Goal: Communication & Community: Answer question/provide support

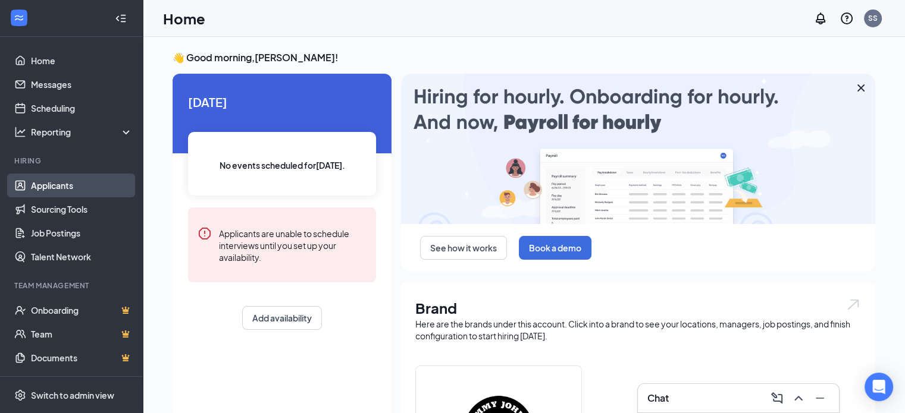
click at [79, 183] on link "Applicants" at bounding box center [82, 186] width 102 height 24
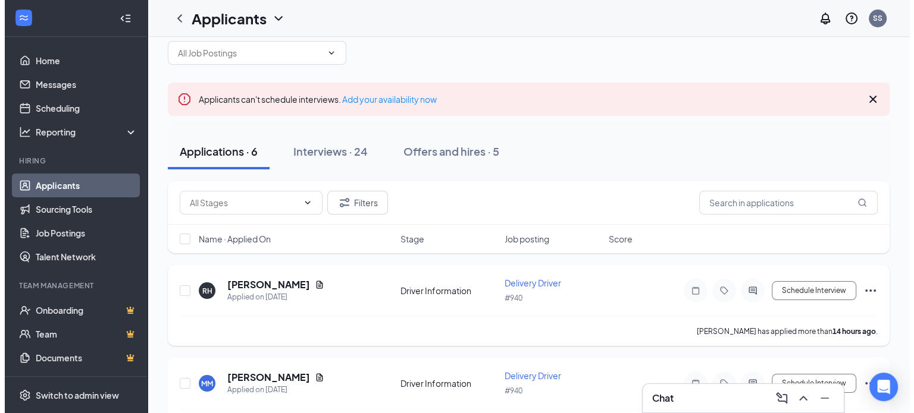
scroll to position [59, 0]
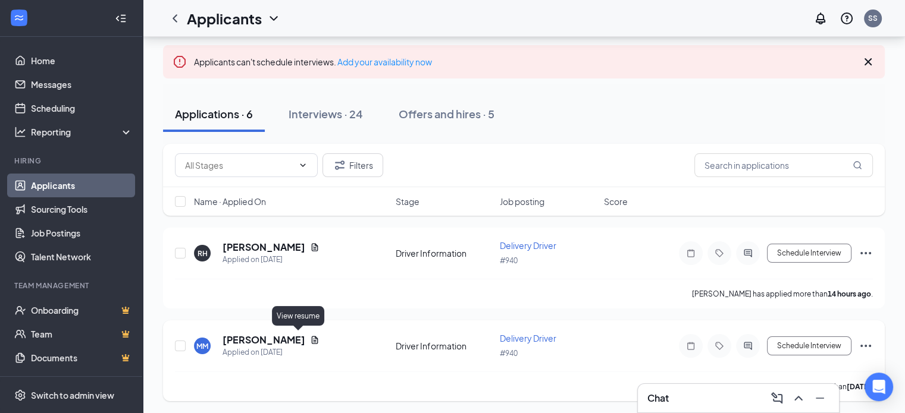
click at [310, 337] on icon "Document" at bounding box center [315, 340] width 10 height 10
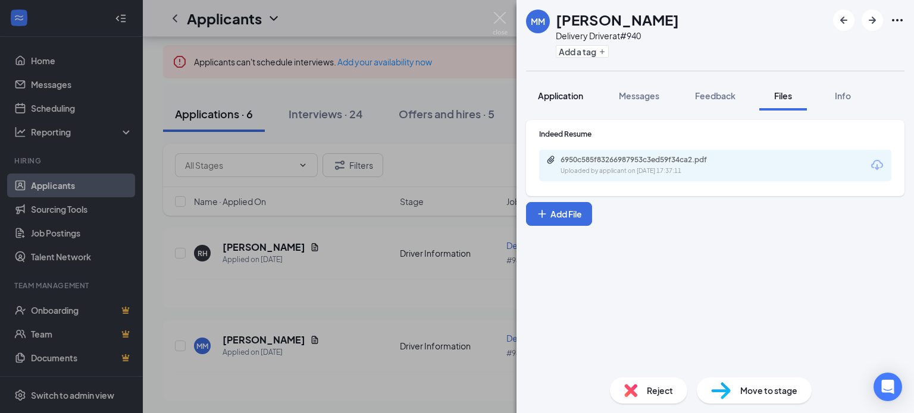
click at [554, 102] on button "Application" at bounding box center [560, 96] width 69 height 30
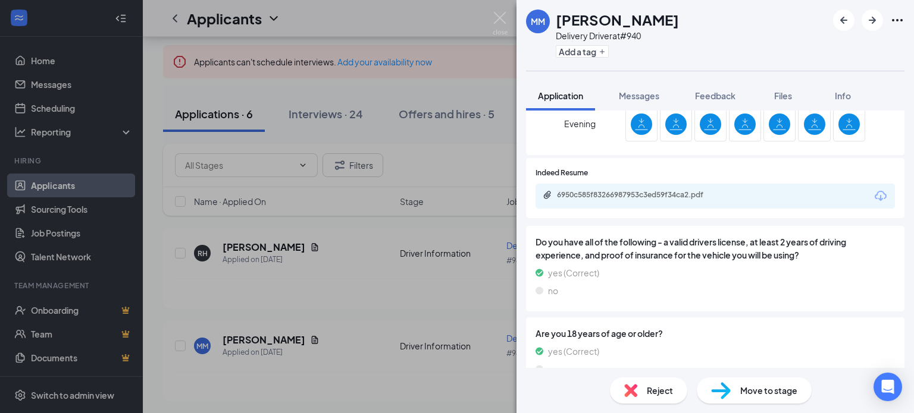
scroll to position [357, 0]
click at [645, 202] on div "6950c585f83266987953c3ed59f34ca2.pdf" at bounding box center [714, 195] width 359 height 25
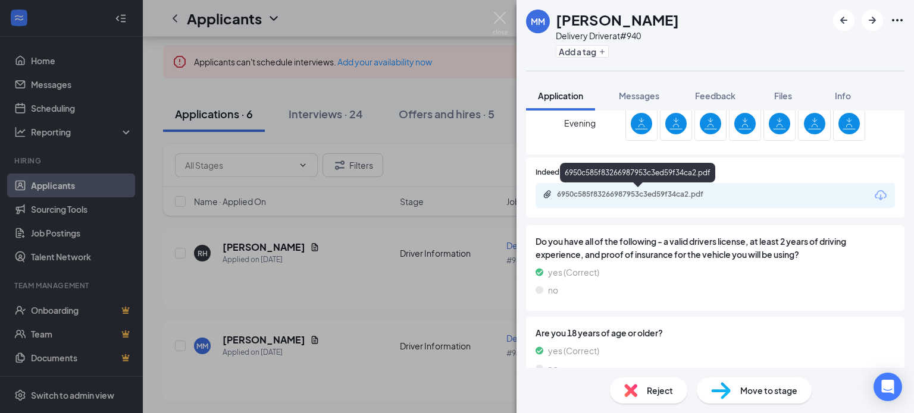
click at [628, 195] on div "6950c585f83266987953c3ed59f34ca2.pdf" at bounding box center [640, 195] width 167 height 10
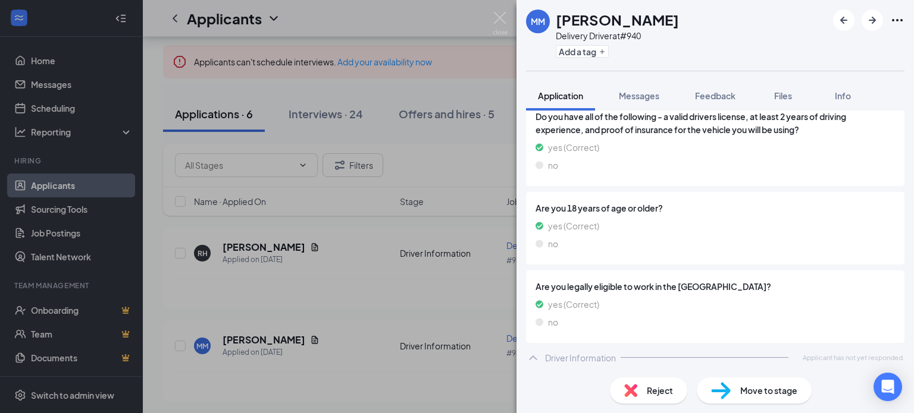
scroll to position [483, 0]
click at [554, 356] on div "Driver Information" at bounding box center [580, 357] width 71 height 12
click at [552, 358] on div "Driver Information" at bounding box center [580, 357] width 71 height 12
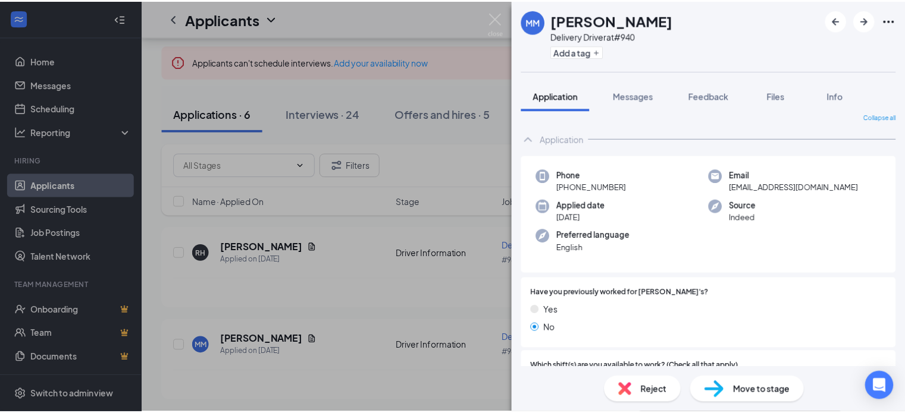
scroll to position [7, 0]
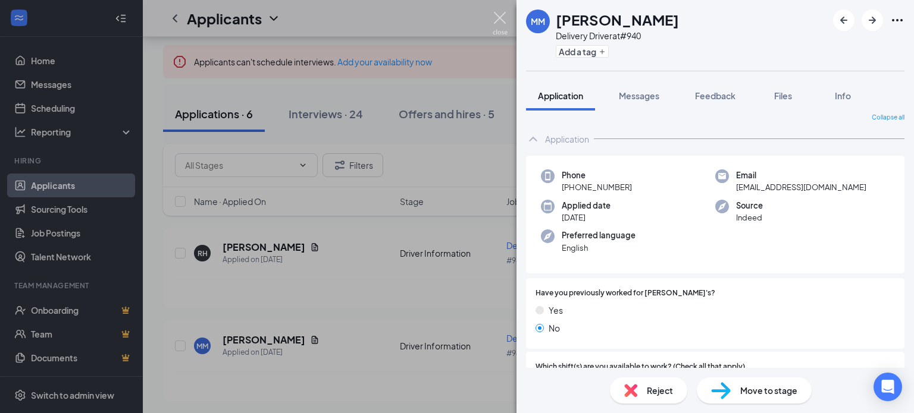
click at [504, 19] on img at bounding box center [500, 23] width 15 height 23
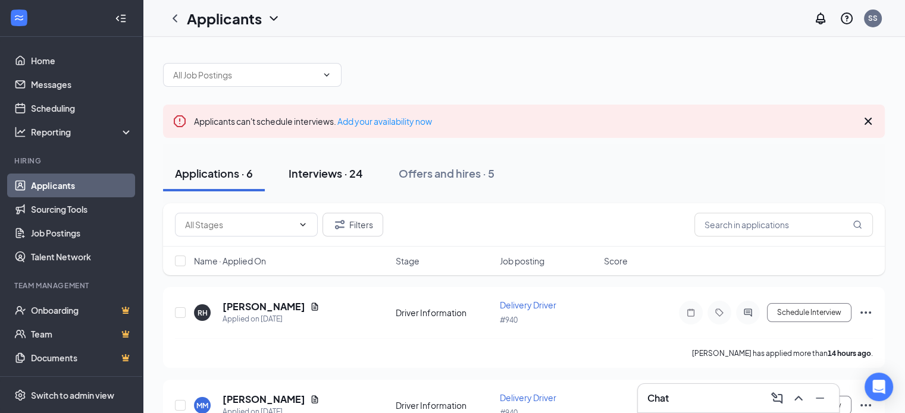
click at [338, 178] on div "Interviews · 24" at bounding box center [326, 173] width 74 height 15
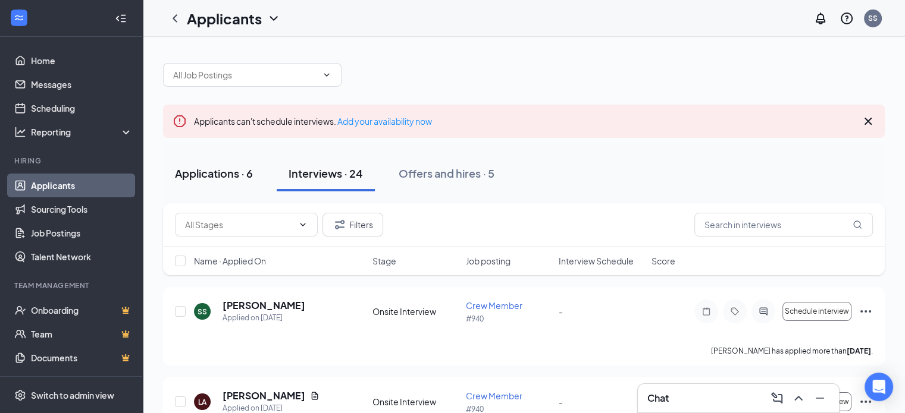
click at [227, 172] on div "Applications · 6" at bounding box center [214, 173] width 78 height 15
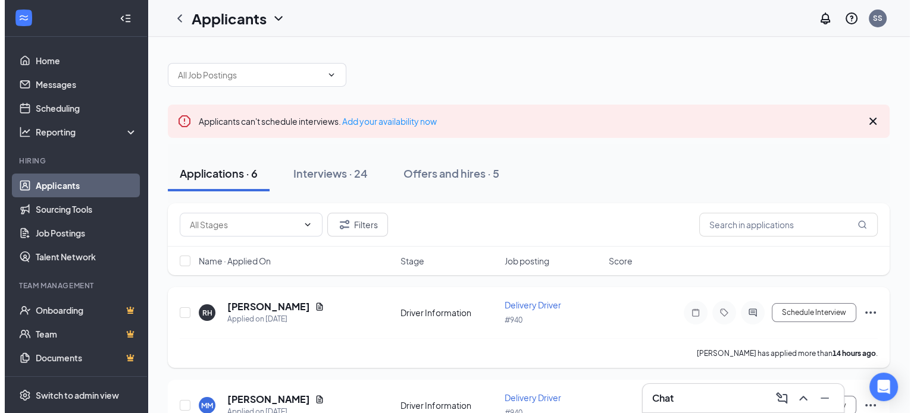
scroll to position [59, 0]
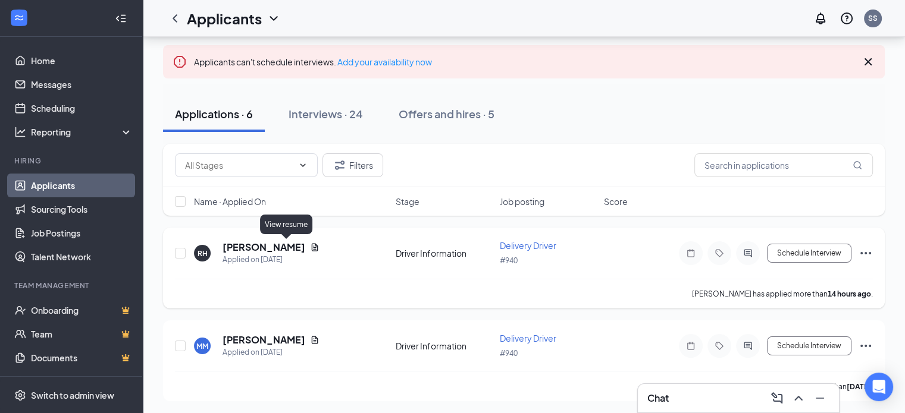
click at [310, 246] on icon "Document" at bounding box center [315, 248] width 10 height 10
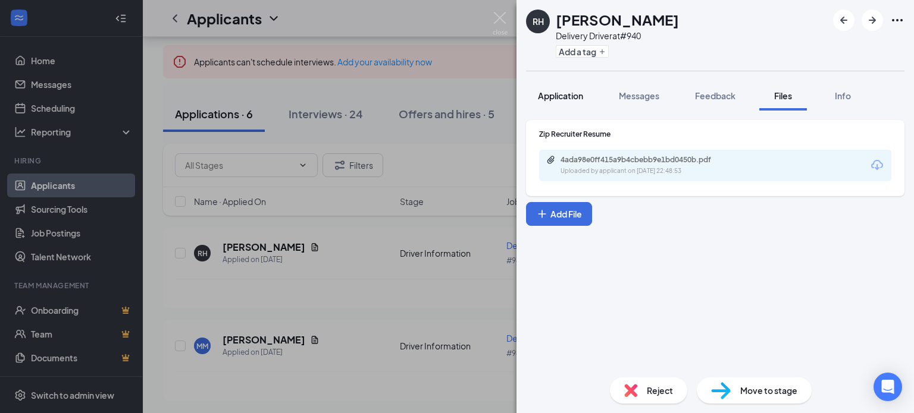
click at [552, 96] on span "Application" at bounding box center [560, 95] width 45 height 11
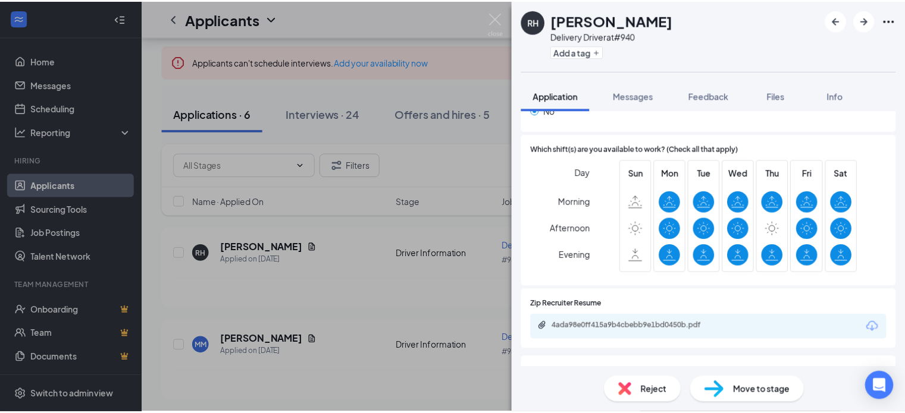
scroll to position [297, 0]
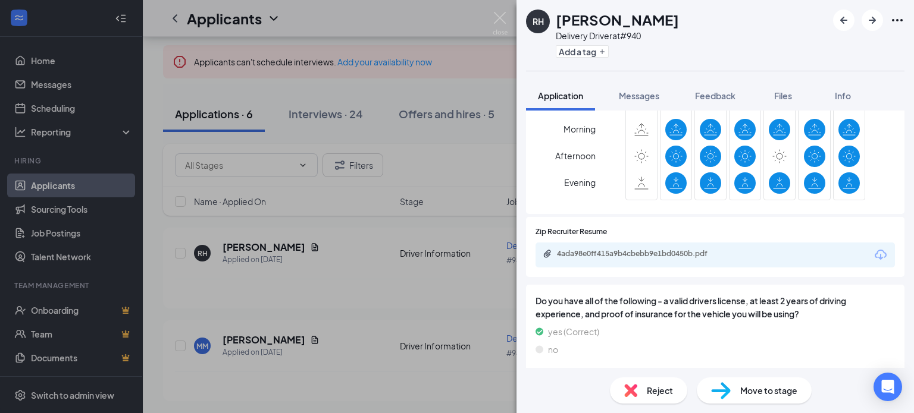
click at [629, 262] on div "4ada98e0ff415a9b4cbebb9e1bd0450b.pdf" at bounding box center [714, 255] width 359 height 25
click at [625, 258] on div "4ada98e0ff415a9b4cbebb9e1bd0450b.pdf" at bounding box center [640, 254] width 167 height 10
click at [496, 21] on img at bounding box center [500, 23] width 15 height 23
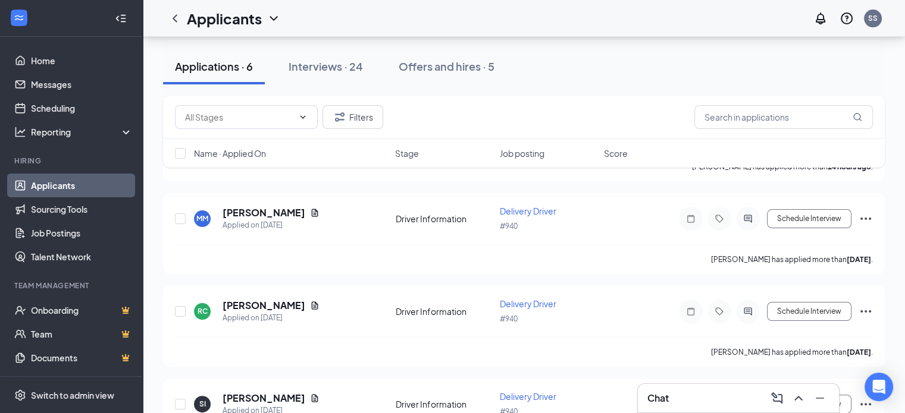
scroll to position [8, 0]
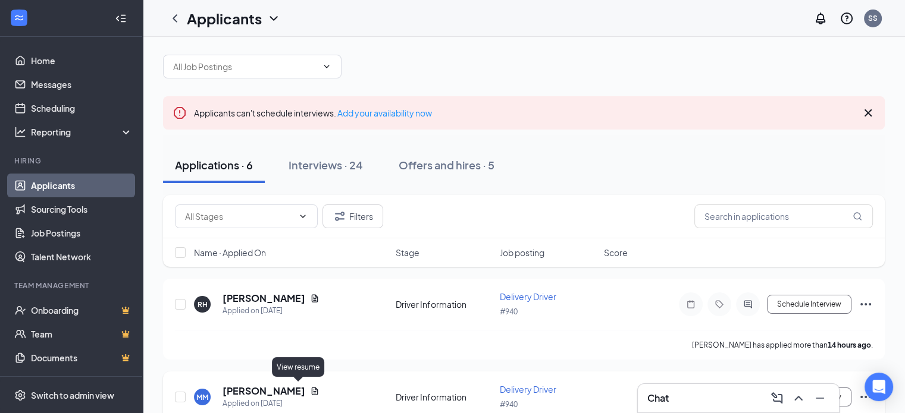
click at [310, 391] on icon "Document" at bounding box center [315, 392] width 10 height 10
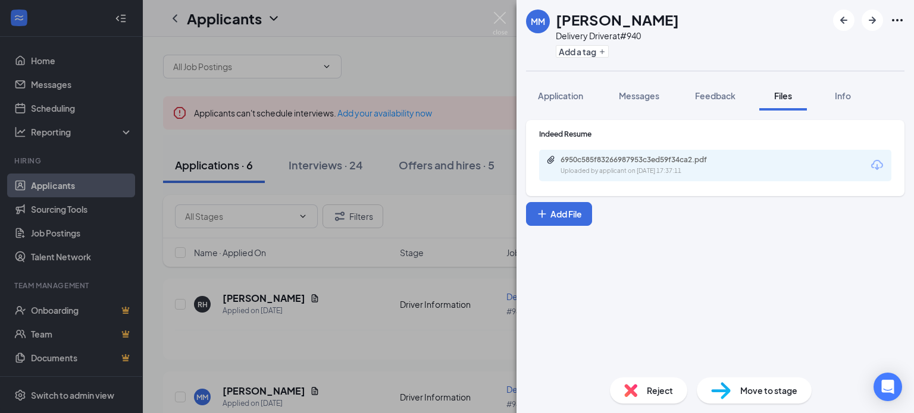
click at [363, 40] on div "MM [PERSON_NAME] Delivery Driver at #940 Add a tag Application Messages Feedbac…" at bounding box center [457, 206] width 914 height 413
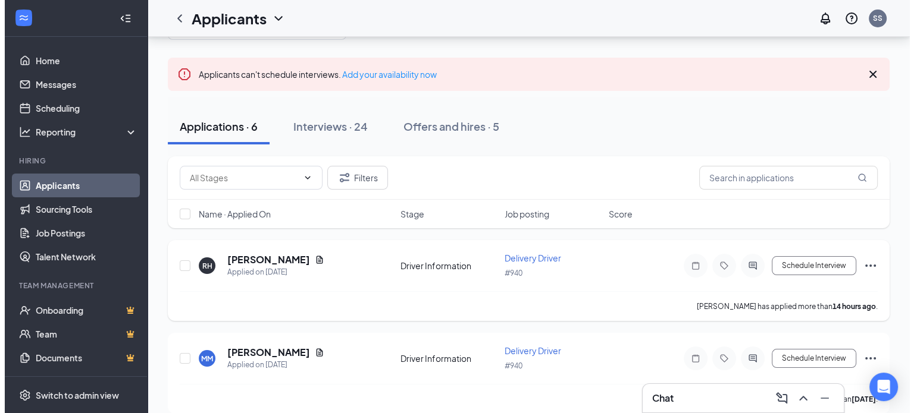
scroll to position [68, 0]
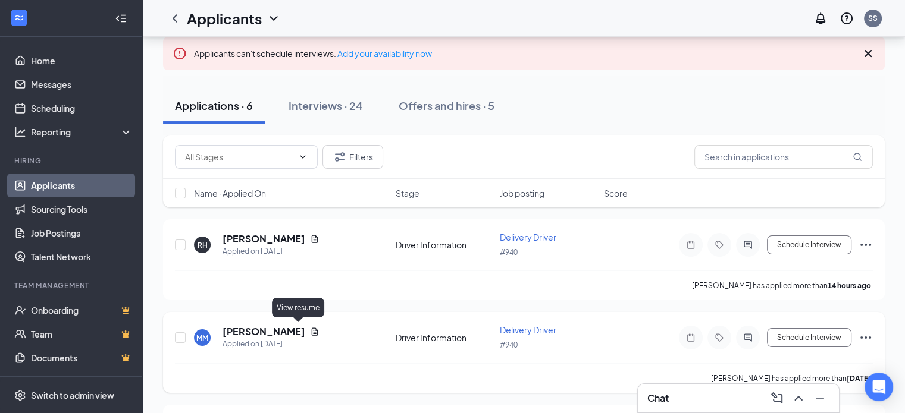
click at [312, 331] on icon "Document" at bounding box center [315, 332] width 7 height 8
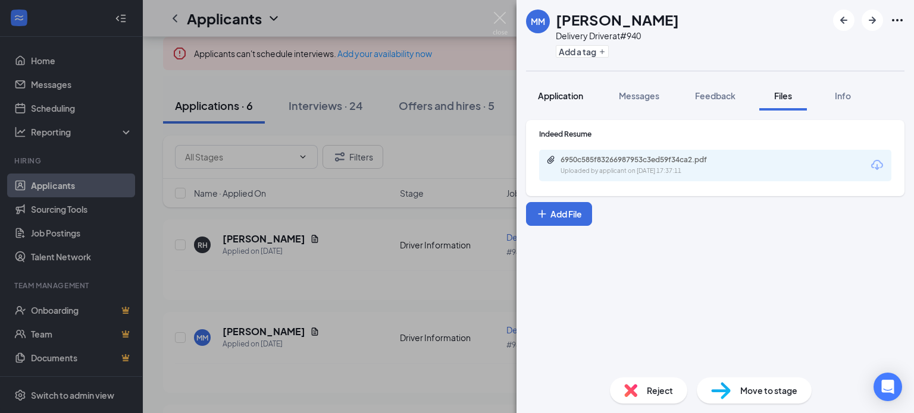
click at [554, 90] on div "Application" at bounding box center [560, 96] width 45 height 12
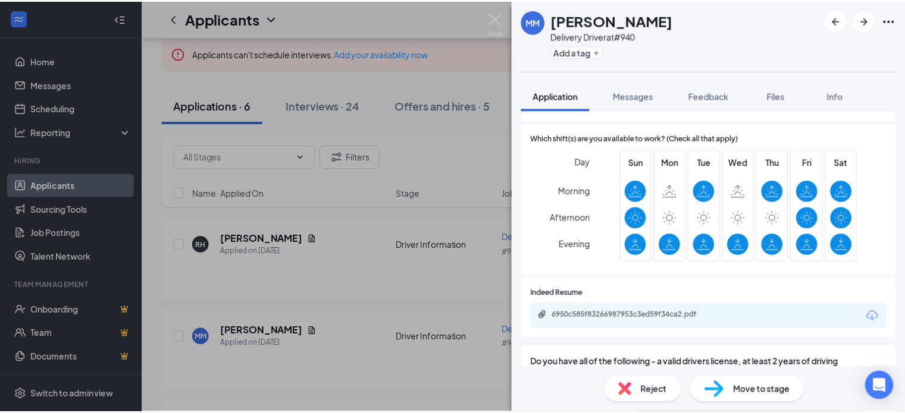
scroll to position [238, 0]
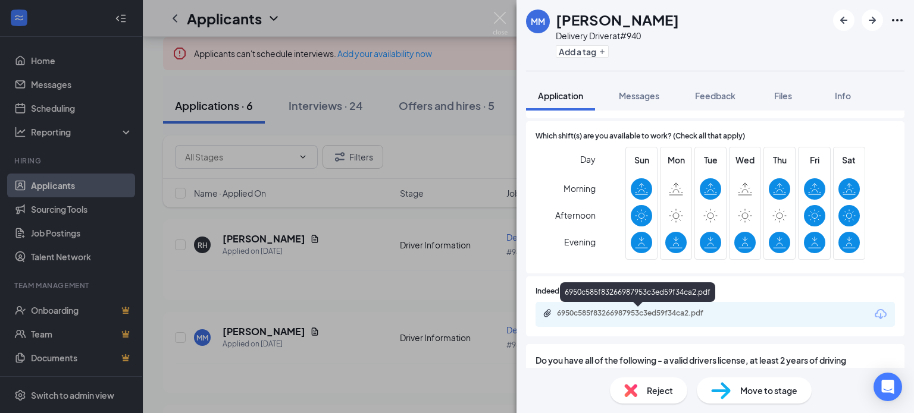
click at [710, 316] on div "6950c585f83266987953c3ed59f34ca2.pdf" at bounding box center [640, 314] width 167 height 10
click at [501, 20] on img at bounding box center [500, 23] width 15 height 23
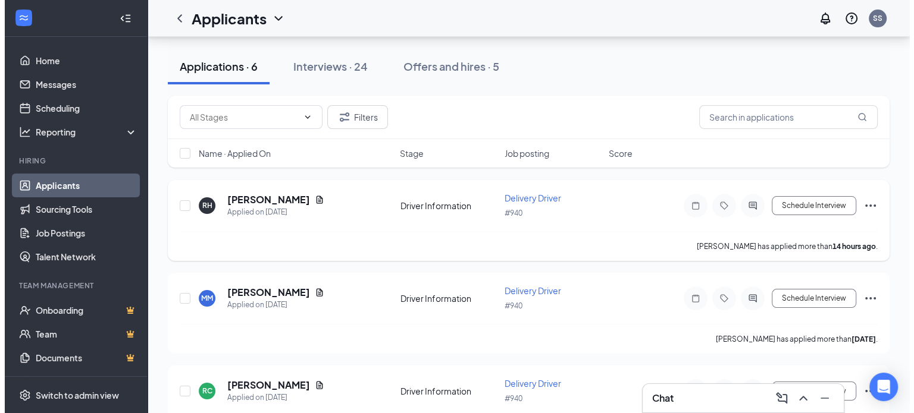
scroll to position [127, 0]
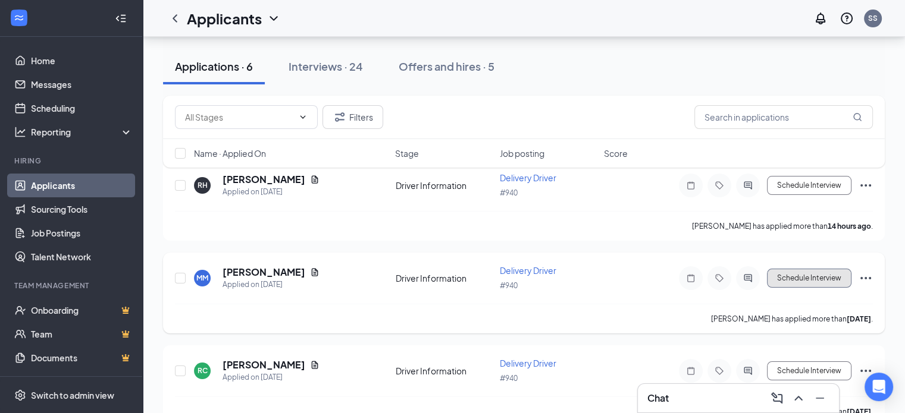
click at [788, 281] on button "Schedule Interview" at bounding box center [809, 278] width 84 height 19
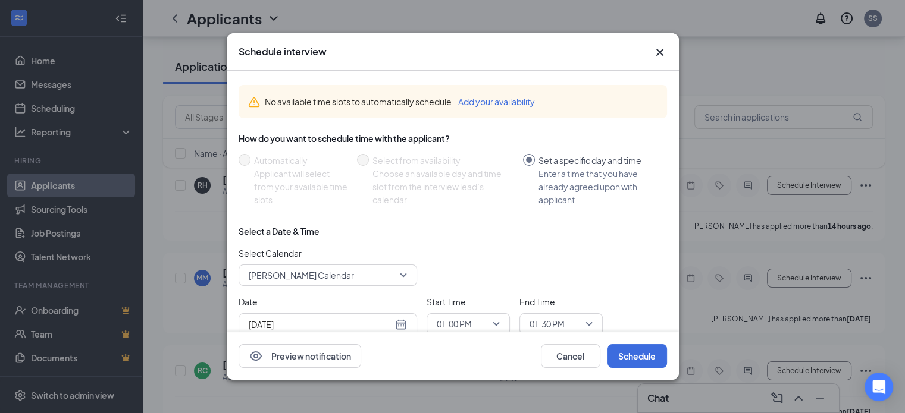
click at [657, 54] on icon "Cross" at bounding box center [659, 52] width 7 height 7
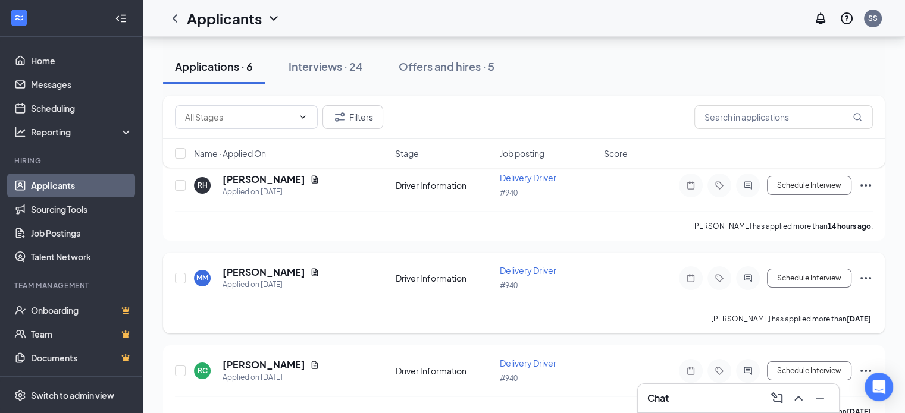
click at [750, 274] on icon "ActiveChat" at bounding box center [748, 279] width 14 height 10
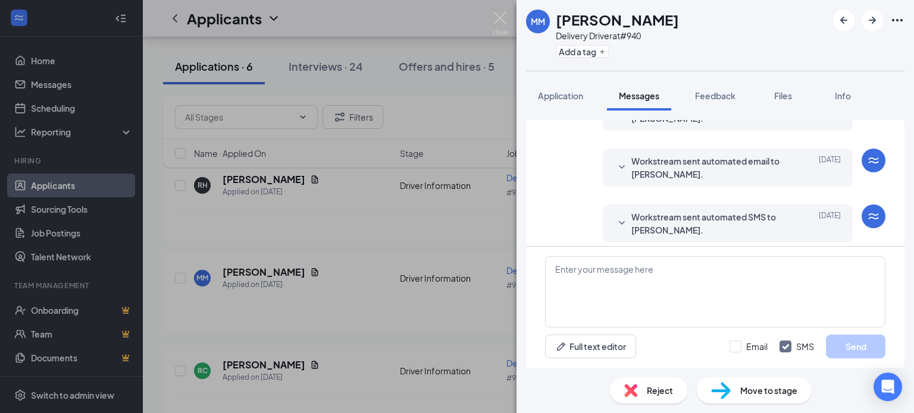
scroll to position [390, 0]
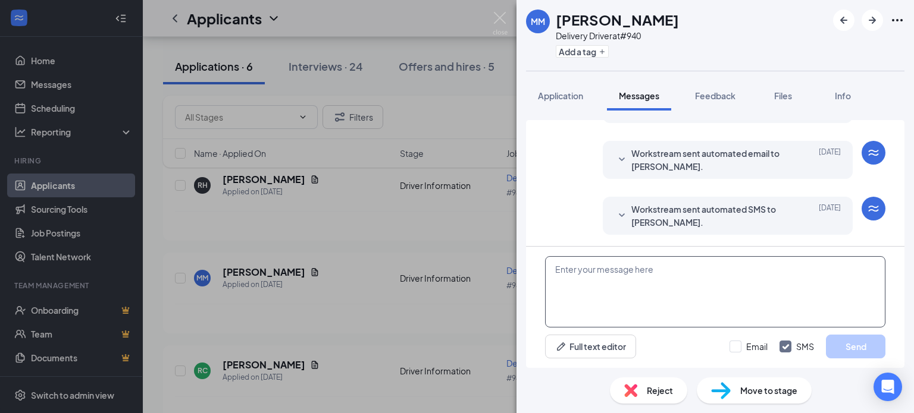
click at [611, 269] on textarea at bounding box center [715, 291] width 340 height 71
click at [498, 21] on img at bounding box center [500, 23] width 15 height 23
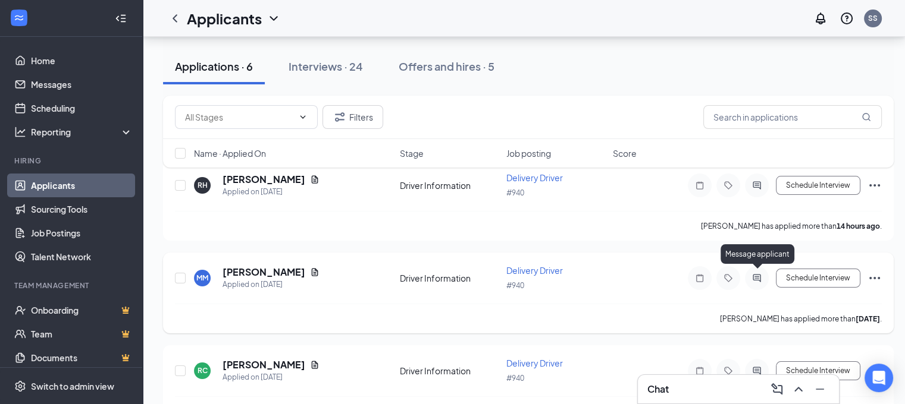
click at [755, 279] on icon "ActiveChat" at bounding box center [757, 279] width 14 height 10
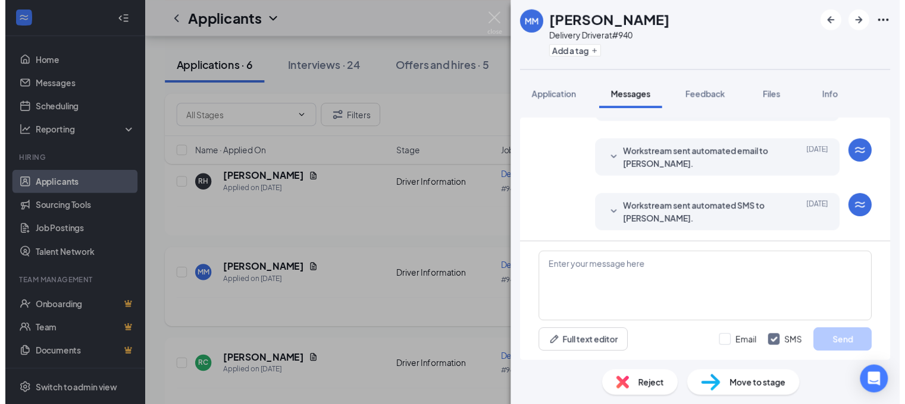
scroll to position [390, 0]
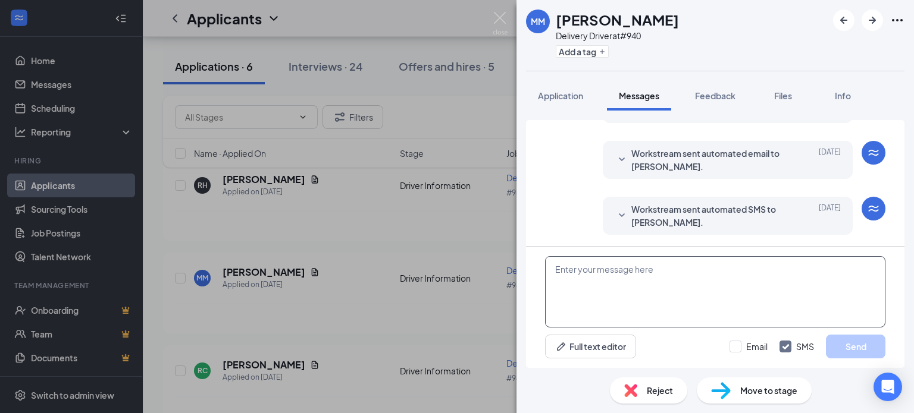
click at [581, 269] on textarea at bounding box center [715, 291] width 340 height 71
click at [497, 18] on img at bounding box center [500, 23] width 15 height 23
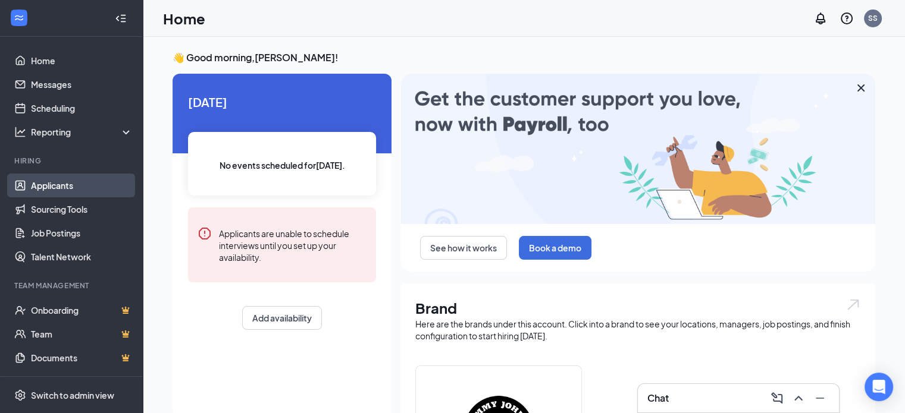
click at [80, 179] on link "Applicants" at bounding box center [82, 186] width 102 height 24
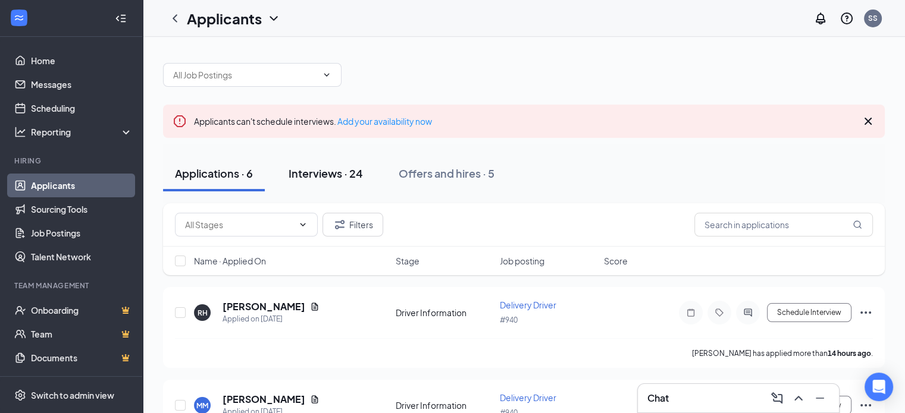
click at [283, 171] on button "Interviews · 24" at bounding box center [326, 174] width 98 height 36
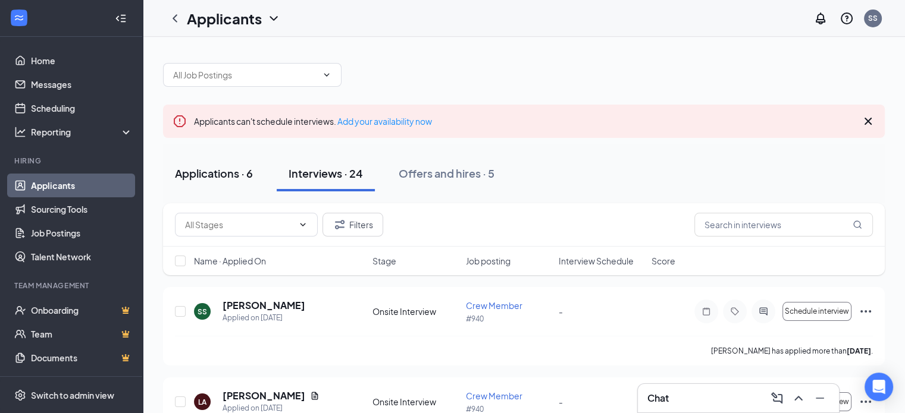
click at [213, 168] on div "Applications · 6" at bounding box center [214, 173] width 78 height 15
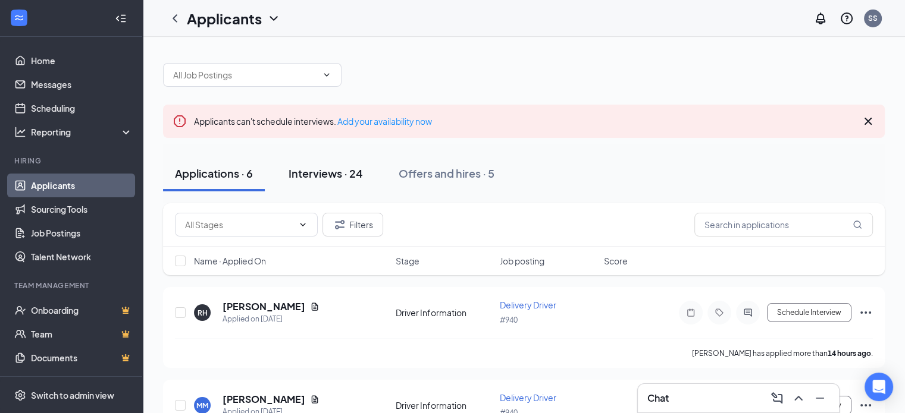
click at [329, 168] on div "Interviews · 24" at bounding box center [326, 173] width 74 height 15
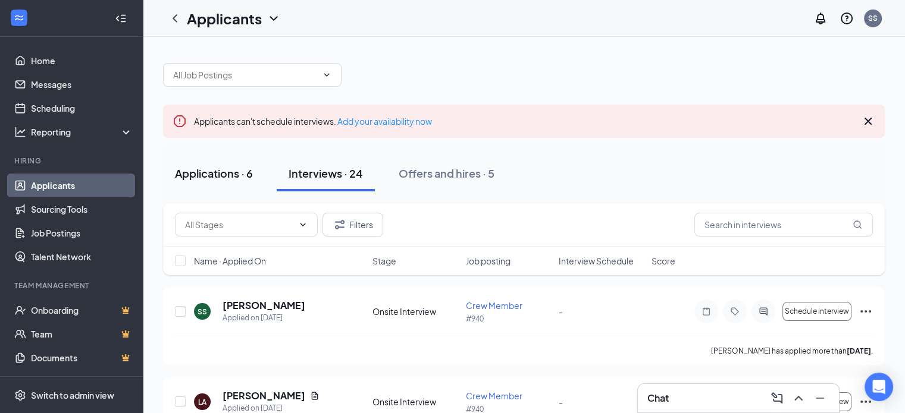
click at [220, 175] on div "Applications · 6" at bounding box center [214, 173] width 78 height 15
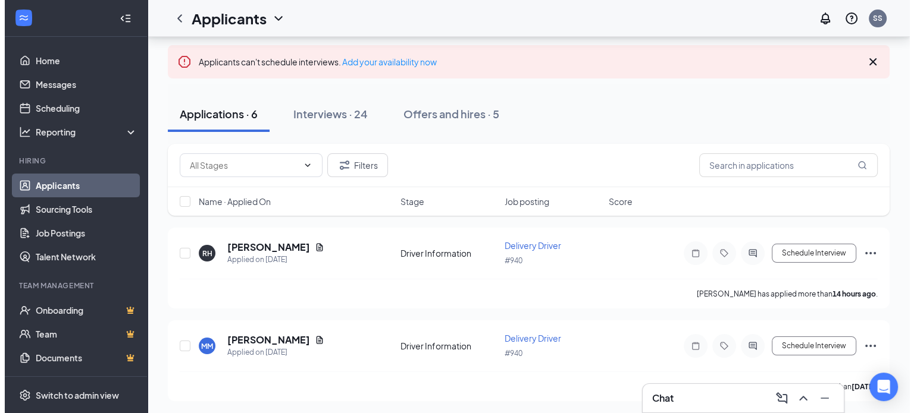
scroll to position [178, 0]
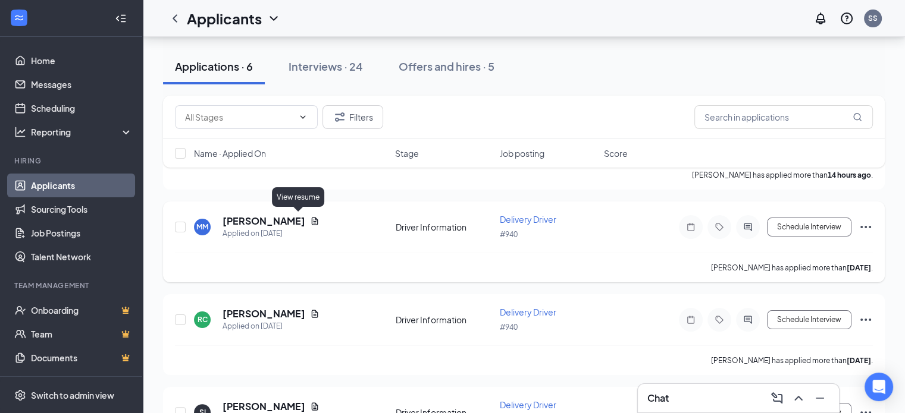
click at [312, 217] on icon "Document" at bounding box center [315, 221] width 7 height 8
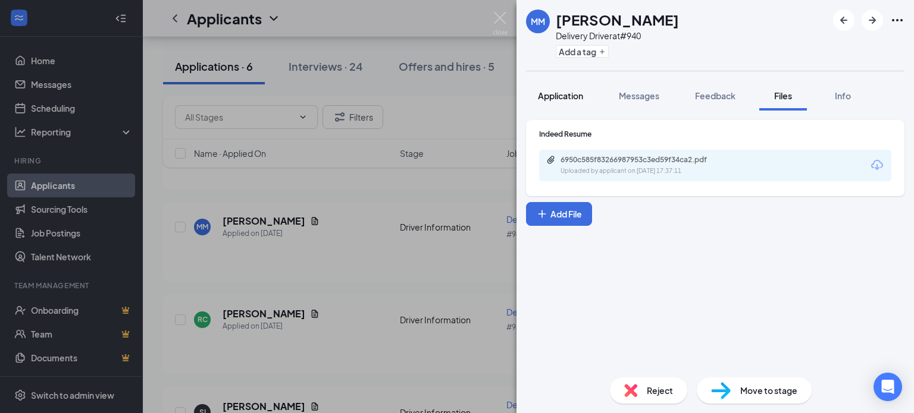
click at [587, 99] on button "Application" at bounding box center [560, 96] width 69 height 30
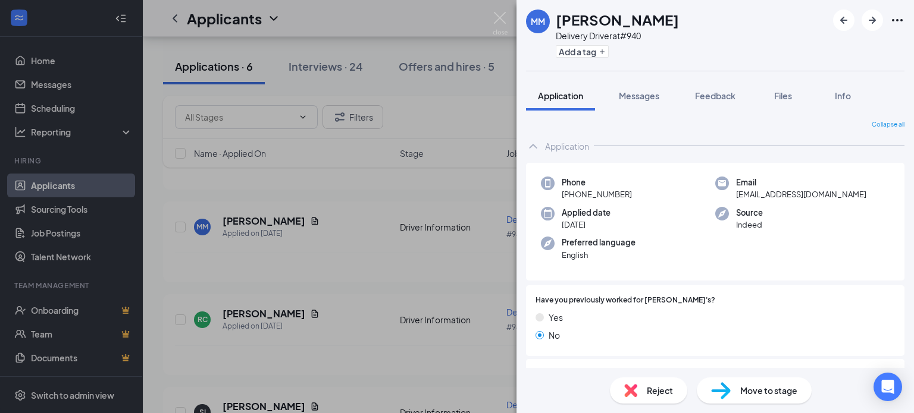
scroll to position [238, 0]
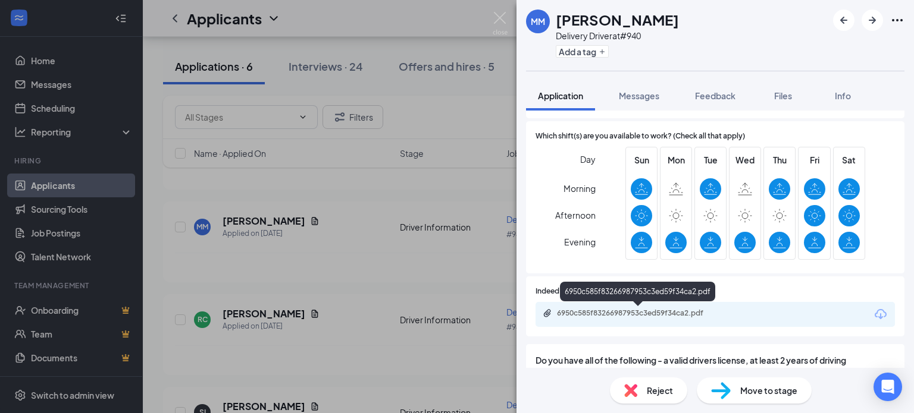
click at [626, 321] on div "6950c585f83266987953c3ed59f34ca2.pdf" at bounding box center [714, 314] width 359 height 25
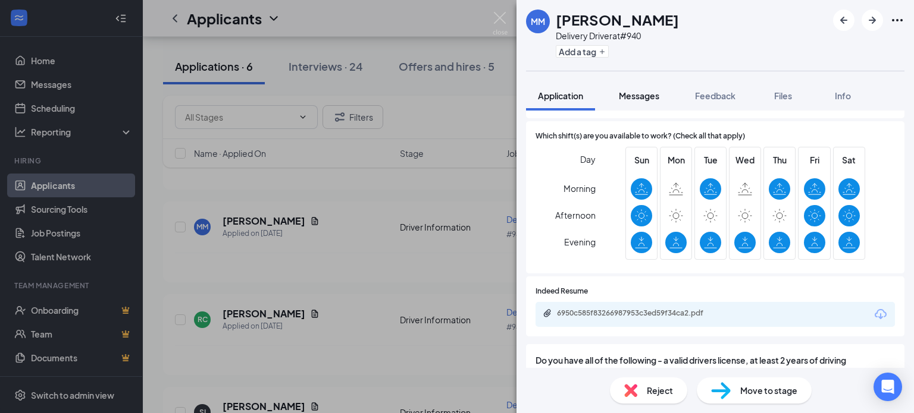
click at [626, 104] on button "Messages" at bounding box center [639, 96] width 64 height 30
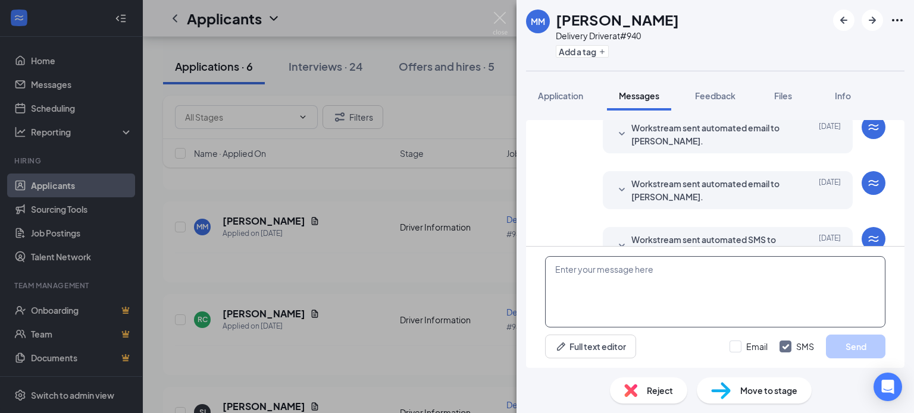
scroll to position [390, 0]
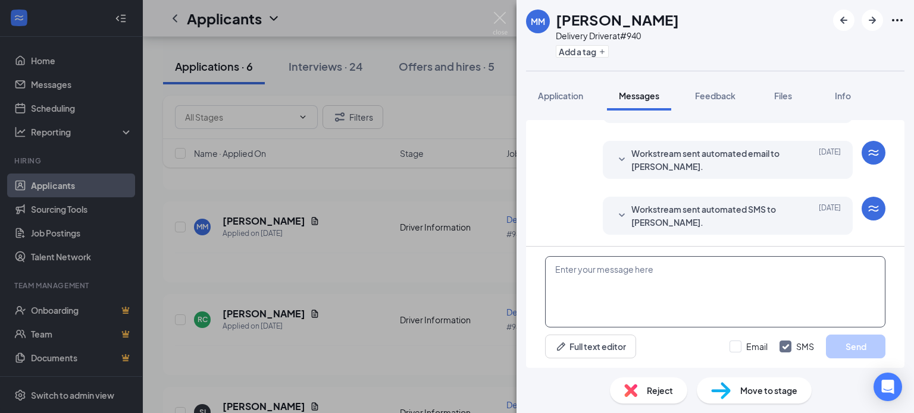
click at [623, 266] on textarea at bounding box center [715, 291] width 340 height 71
click at [669, 274] on textarea "Hey [PERSON_NAME], would" at bounding box center [715, 291] width 340 height 71
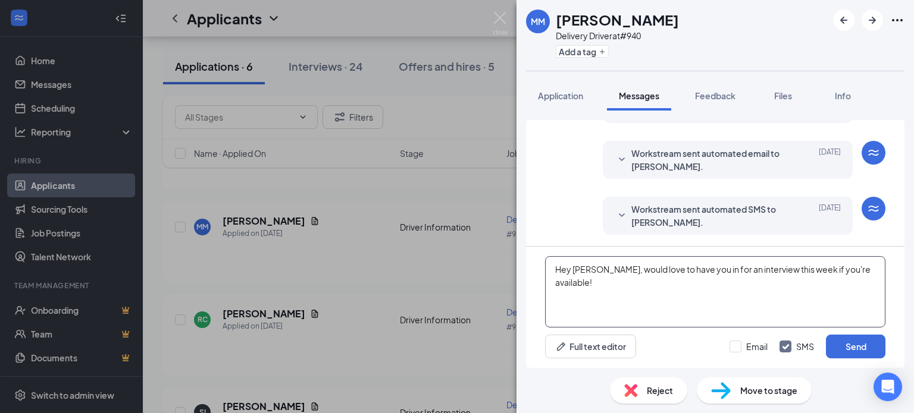
click at [866, 270] on textarea "Hey [PERSON_NAME], would love to have you in for an interview this week if you'…" at bounding box center [715, 291] width 340 height 71
click at [635, 282] on textarea "Hey [PERSON_NAME], would love to have you in for an interview this week if you'…" at bounding box center [715, 291] width 340 height 71
click at [741, 285] on textarea "Hey [PERSON_NAME], would love to have you in for an interview this week if you'…" at bounding box center [715, 291] width 340 height 71
type textarea "Hey [PERSON_NAME], would love to have you in for an interview this week if you'…"
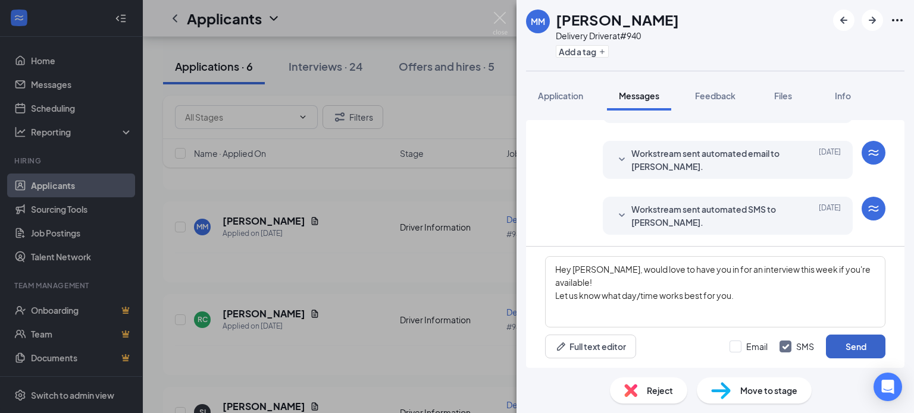
click at [842, 356] on button "Send" at bounding box center [855, 347] width 59 height 24
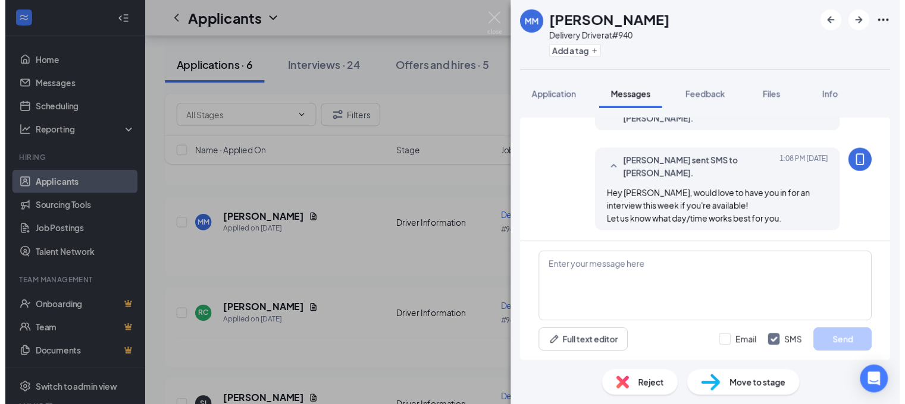
scroll to position [492, 0]
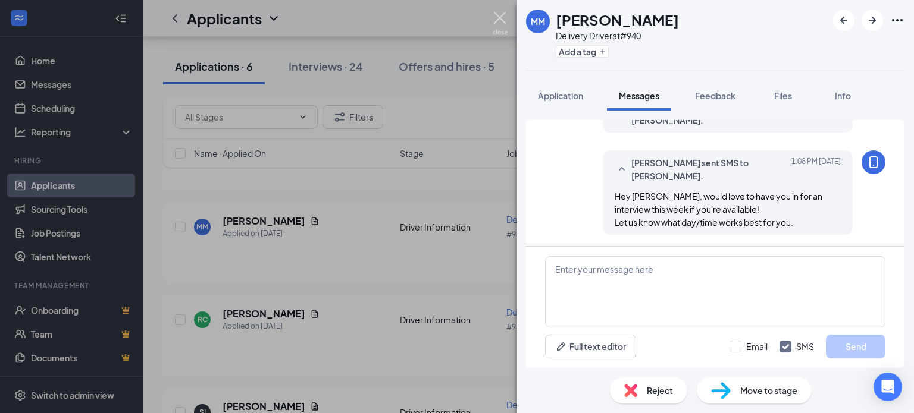
click at [496, 15] on img at bounding box center [500, 23] width 15 height 23
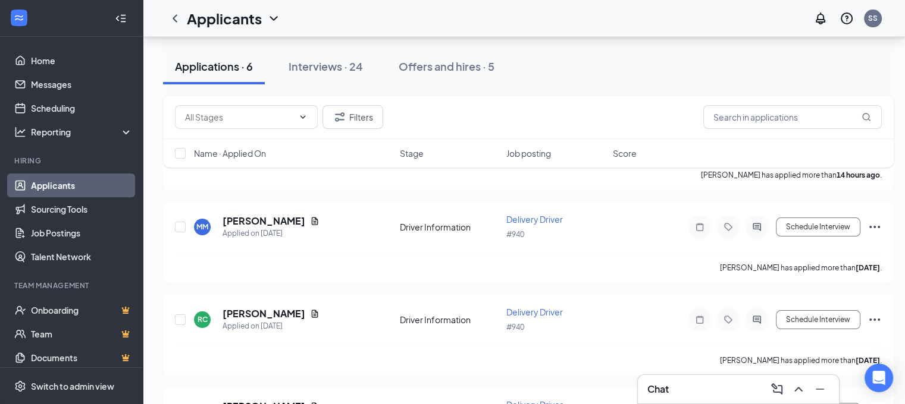
click at [656, 387] on h3 "Chat" at bounding box center [657, 389] width 21 height 13
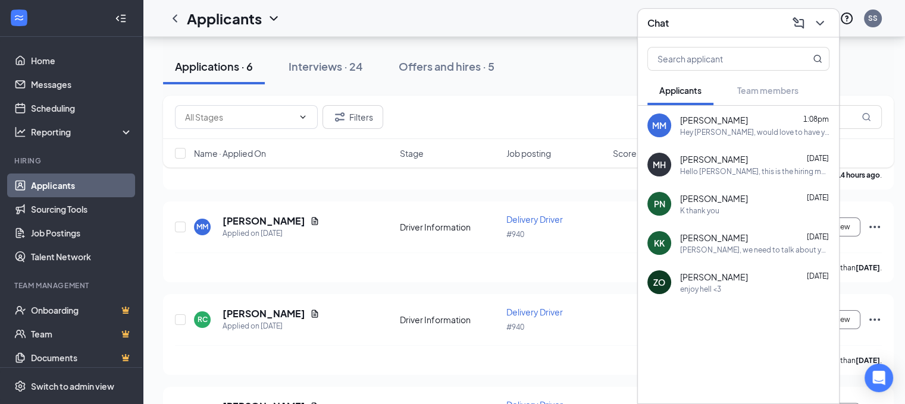
click at [733, 133] on div "Hey [PERSON_NAME], would love to have you in for an interview this week if you'…" at bounding box center [754, 132] width 149 height 10
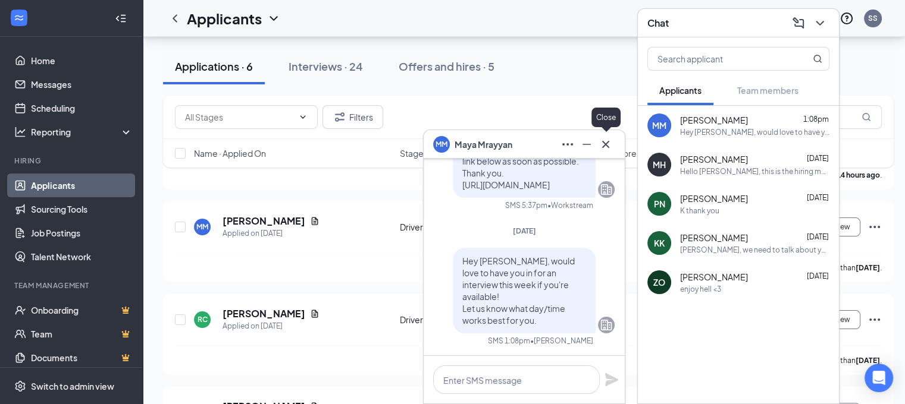
click at [601, 150] on icon "Cross" at bounding box center [605, 144] width 14 height 14
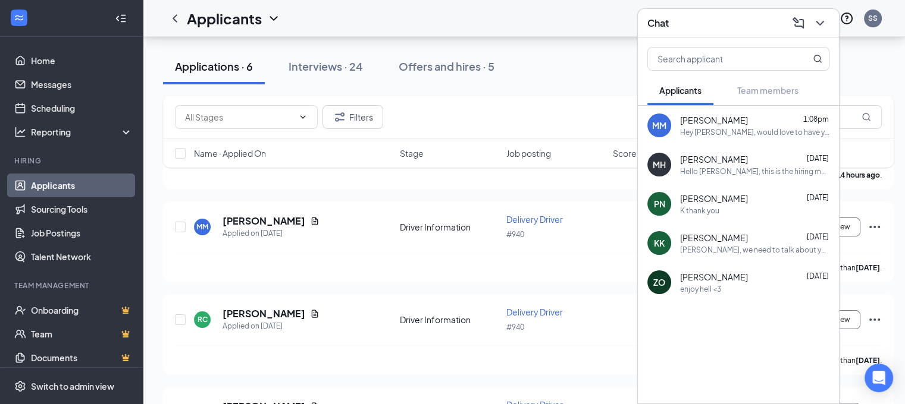
click at [705, 29] on div "Chat" at bounding box center [738, 23] width 182 height 18
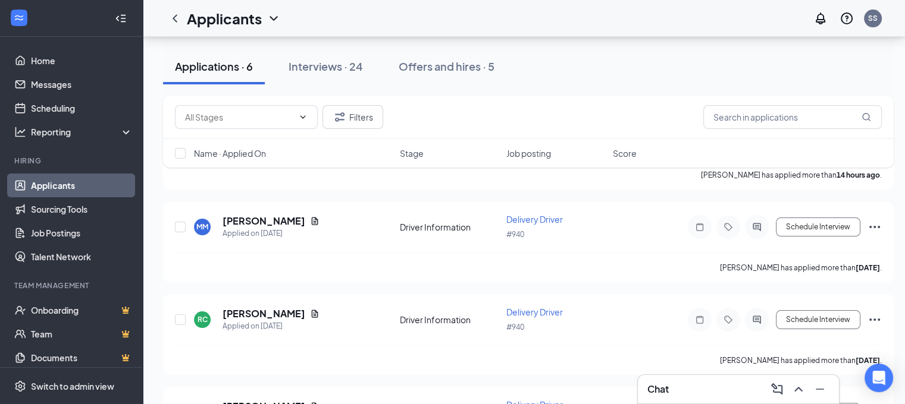
click at [584, 97] on div "Filters" at bounding box center [528, 117] width 730 height 43
click at [328, 70] on div "Interviews · 24" at bounding box center [326, 66] width 74 height 15
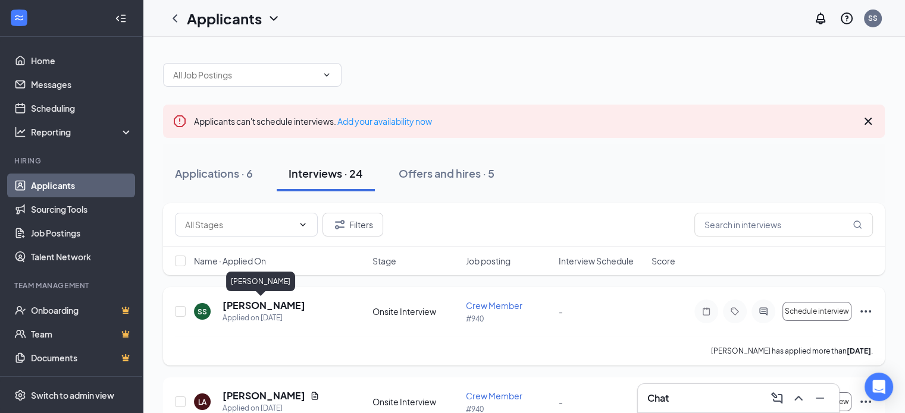
click at [272, 307] on h5 "[PERSON_NAME]" at bounding box center [263, 305] width 83 height 13
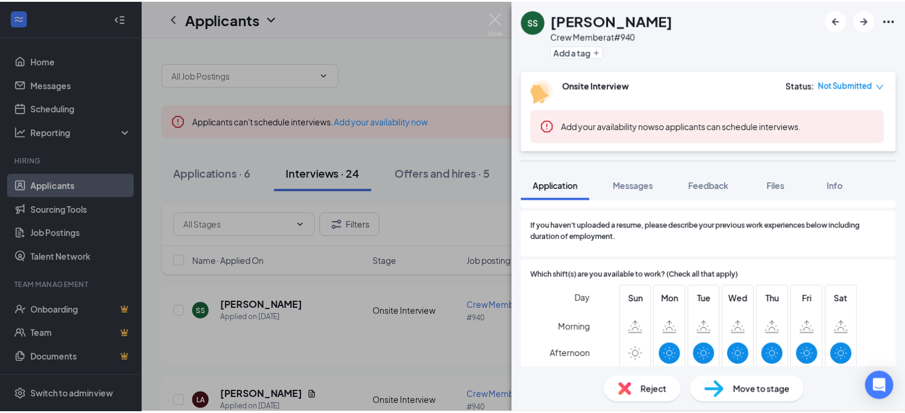
scroll to position [416, 0]
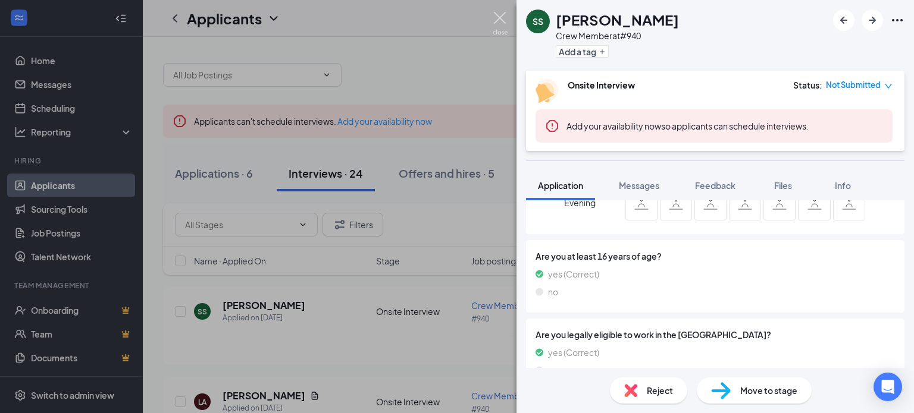
click at [497, 18] on img at bounding box center [500, 23] width 15 height 23
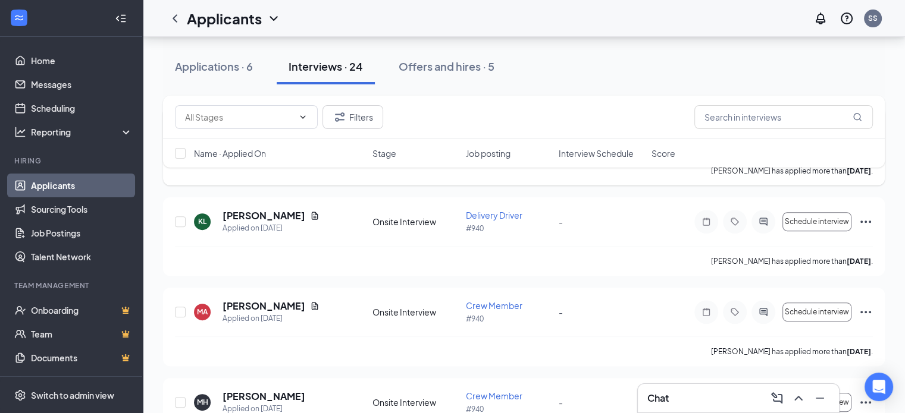
scroll to position [297, 0]
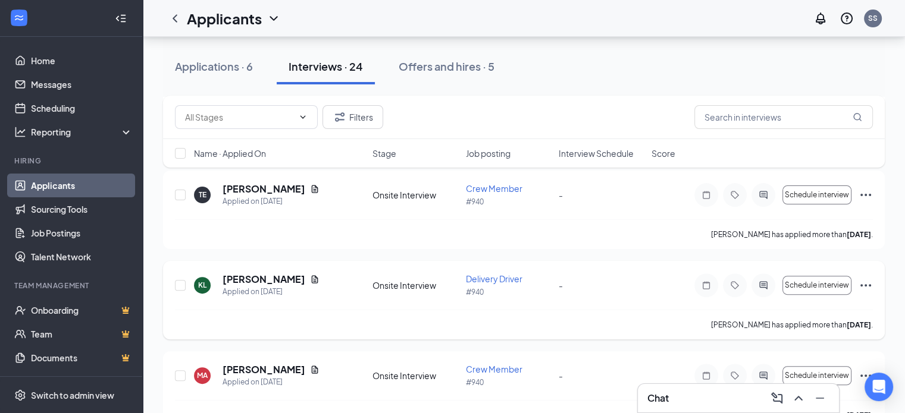
click at [509, 280] on span "Delivery Driver" at bounding box center [494, 279] width 57 height 11
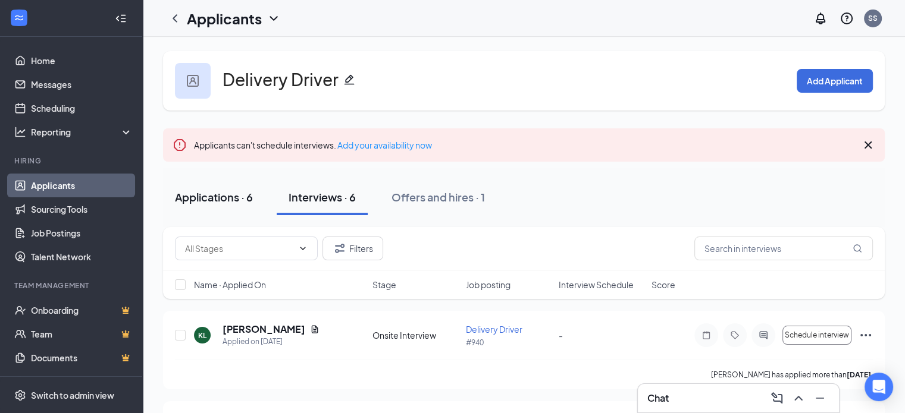
click at [212, 196] on div "Applications · 6" at bounding box center [214, 197] width 78 height 15
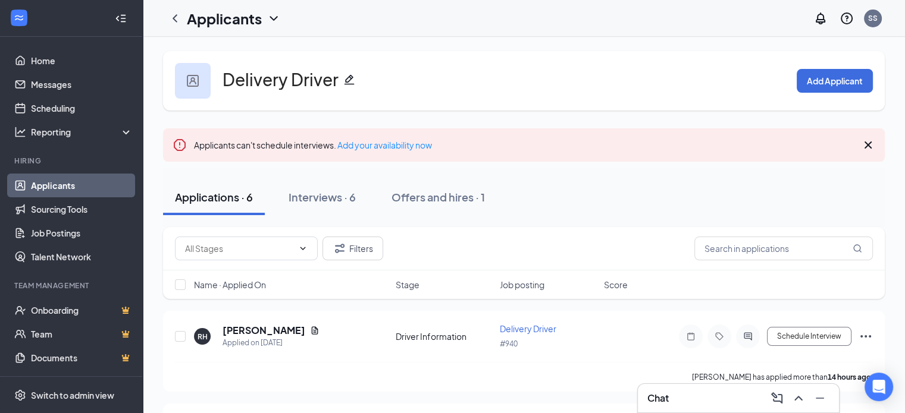
click at [717, 394] on div "Chat" at bounding box center [738, 398] width 182 height 19
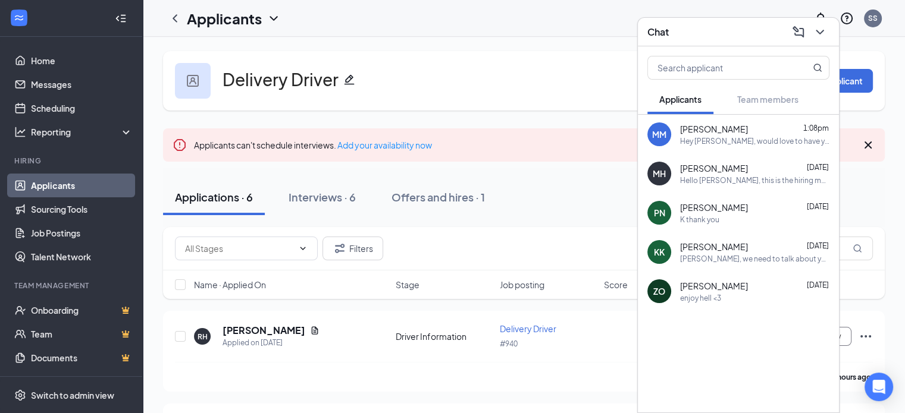
click at [708, 142] on div "Hey [PERSON_NAME], would love to have you in for an interview this week if you'…" at bounding box center [754, 141] width 149 height 10
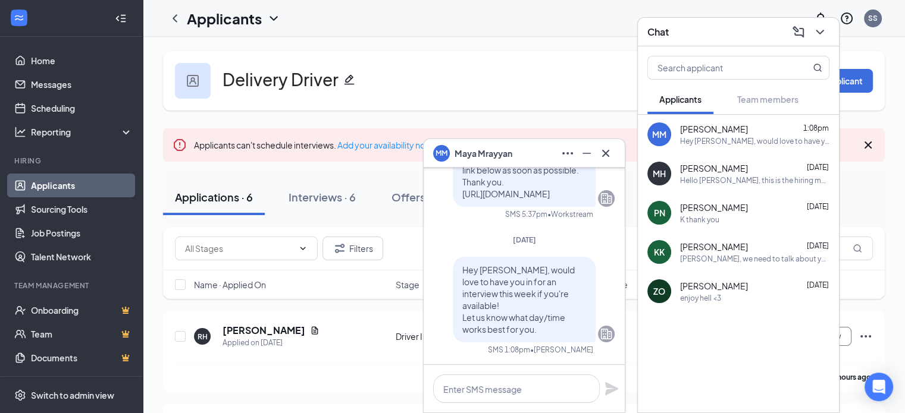
click at [543, 147] on div "MM [PERSON_NAME]" at bounding box center [524, 153] width 182 height 19
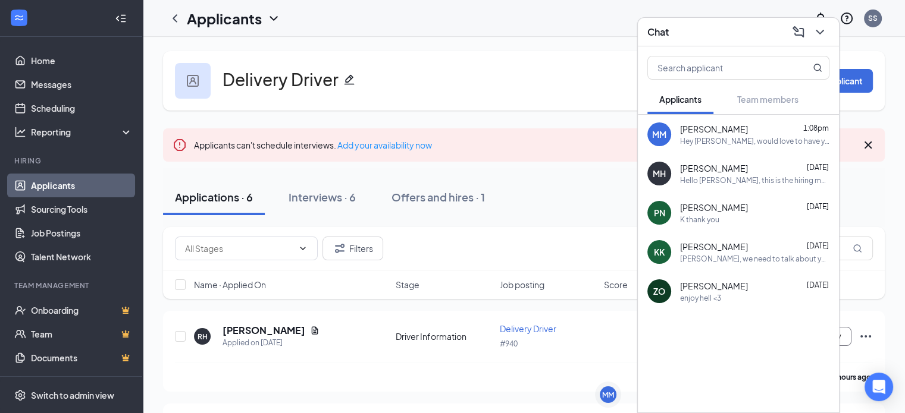
click at [710, 39] on div "Chat" at bounding box center [738, 32] width 182 height 18
